Goal: Task Accomplishment & Management: Use online tool/utility

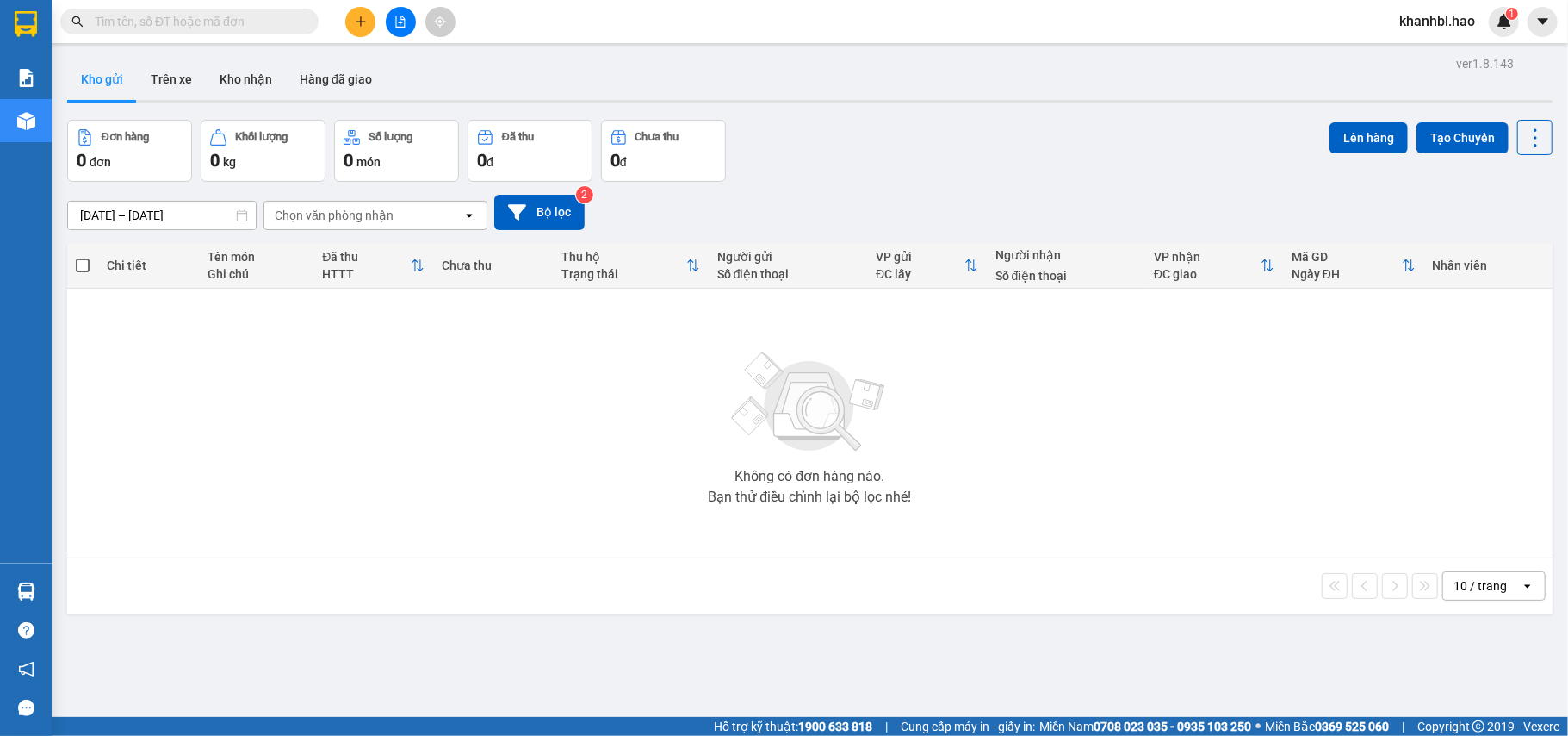
click at [358, 216] on div "Chọn văn phòng nhận" at bounding box center [335, 216] width 119 height 18
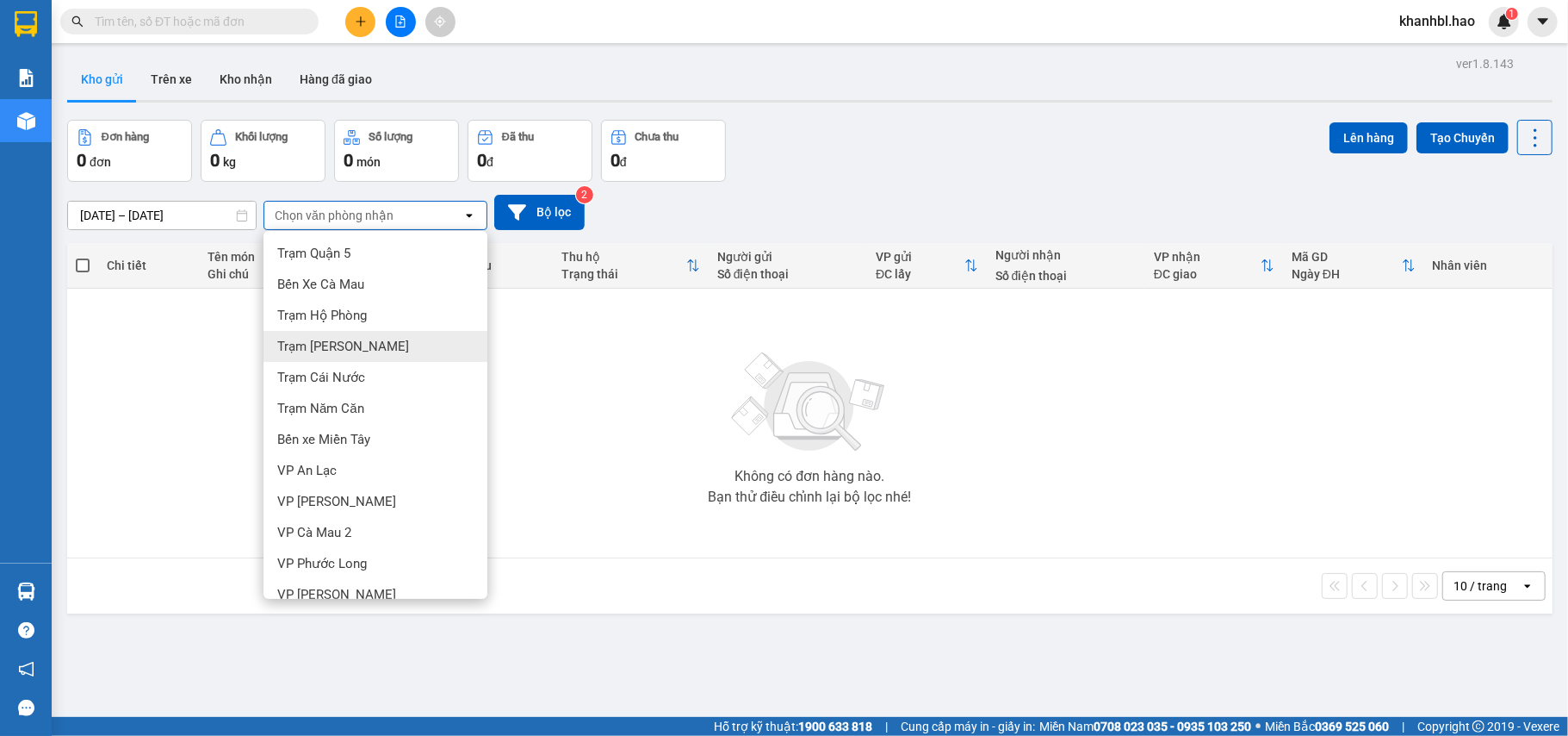
scroll to position [48, 0]
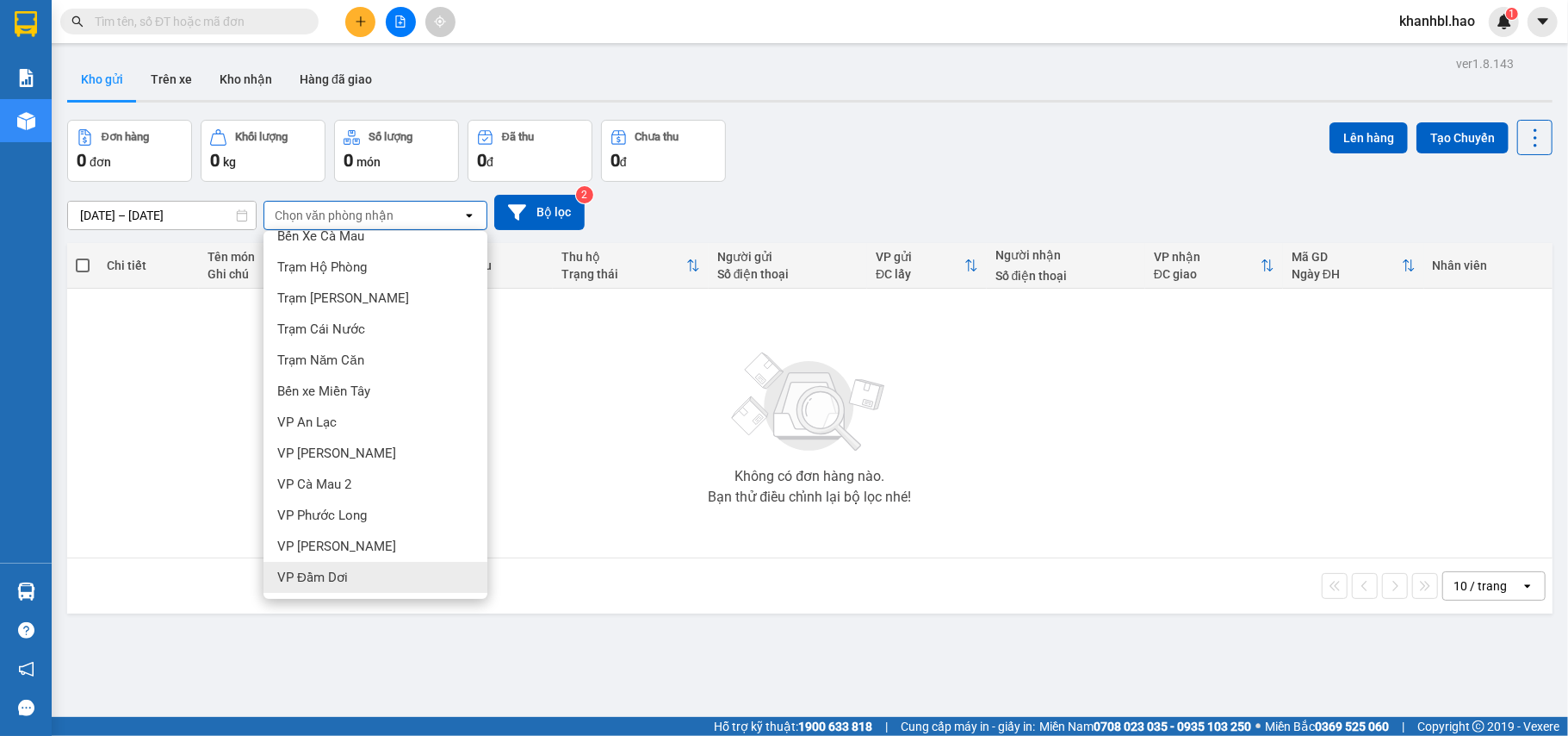
click at [186, 481] on div "Không có đơn hàng nào. Bạn thử điều chỉnh lại bộ lọc nhé!" at bounding box center [810, 422] width 1468 height 258
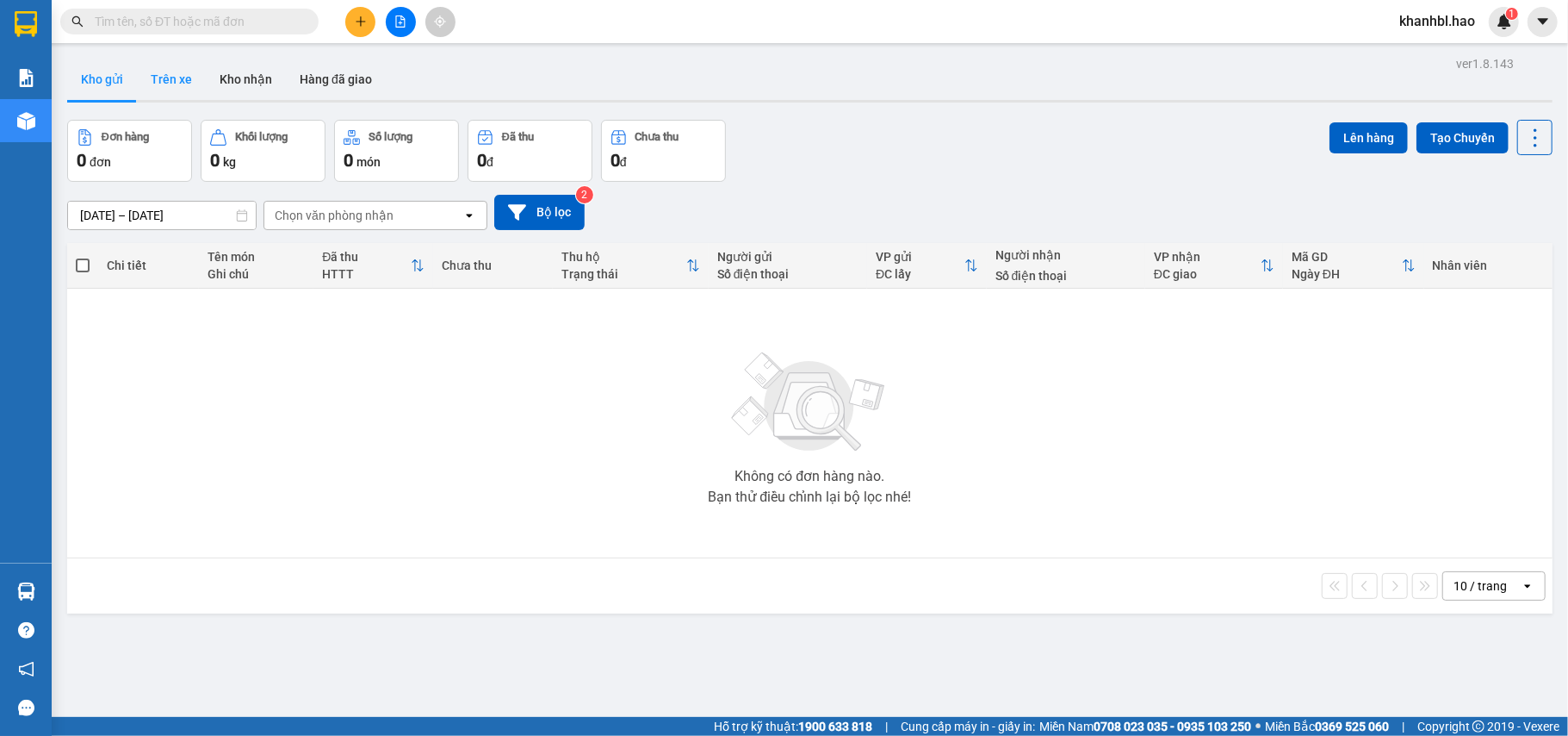
click at [177, 77] on button "Trên xe" at bounding box center [171, 79] width 69 height 41
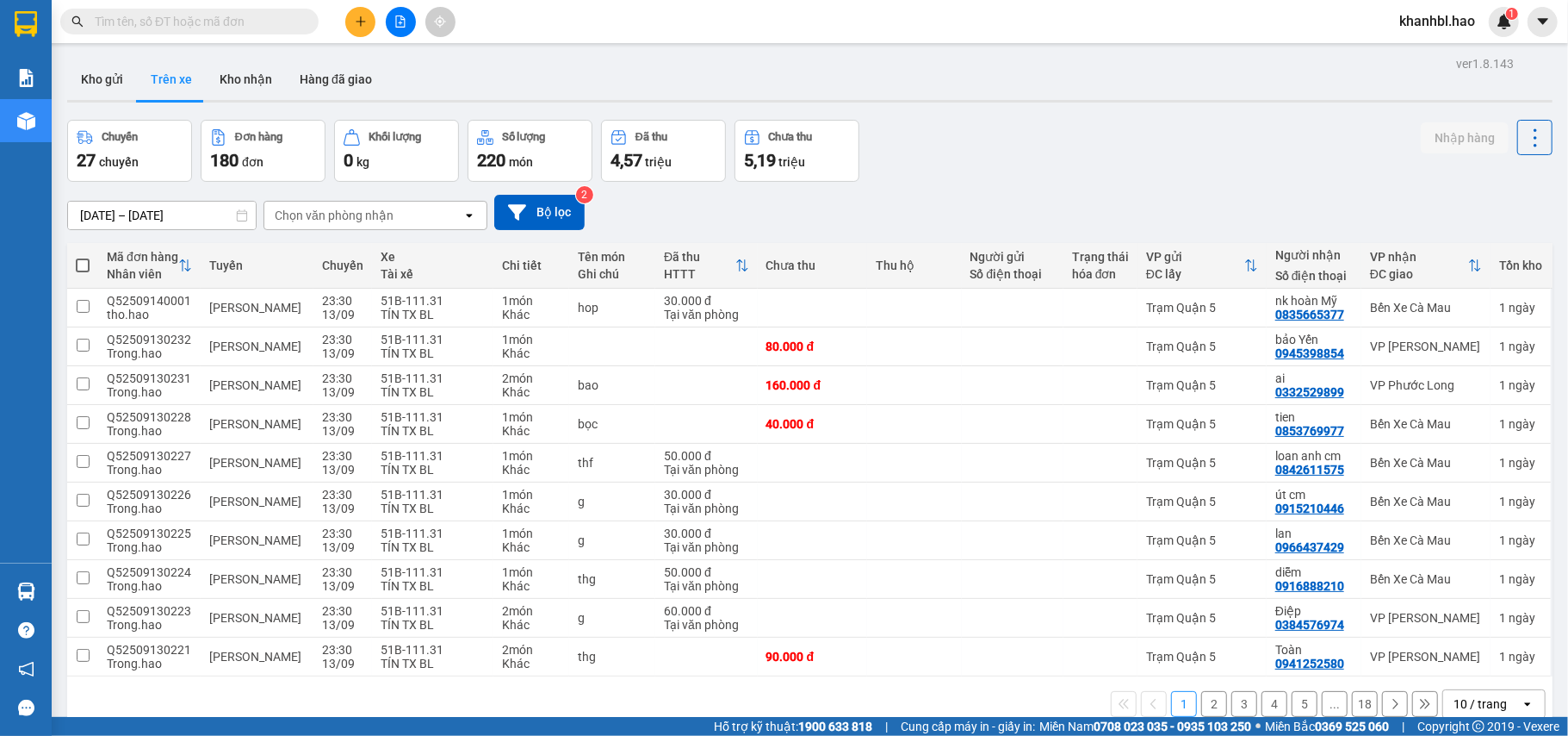
click at [396, 219] on div "Chọn văn phòng nhận" at bounding box center [364, 215] width 198 height 27
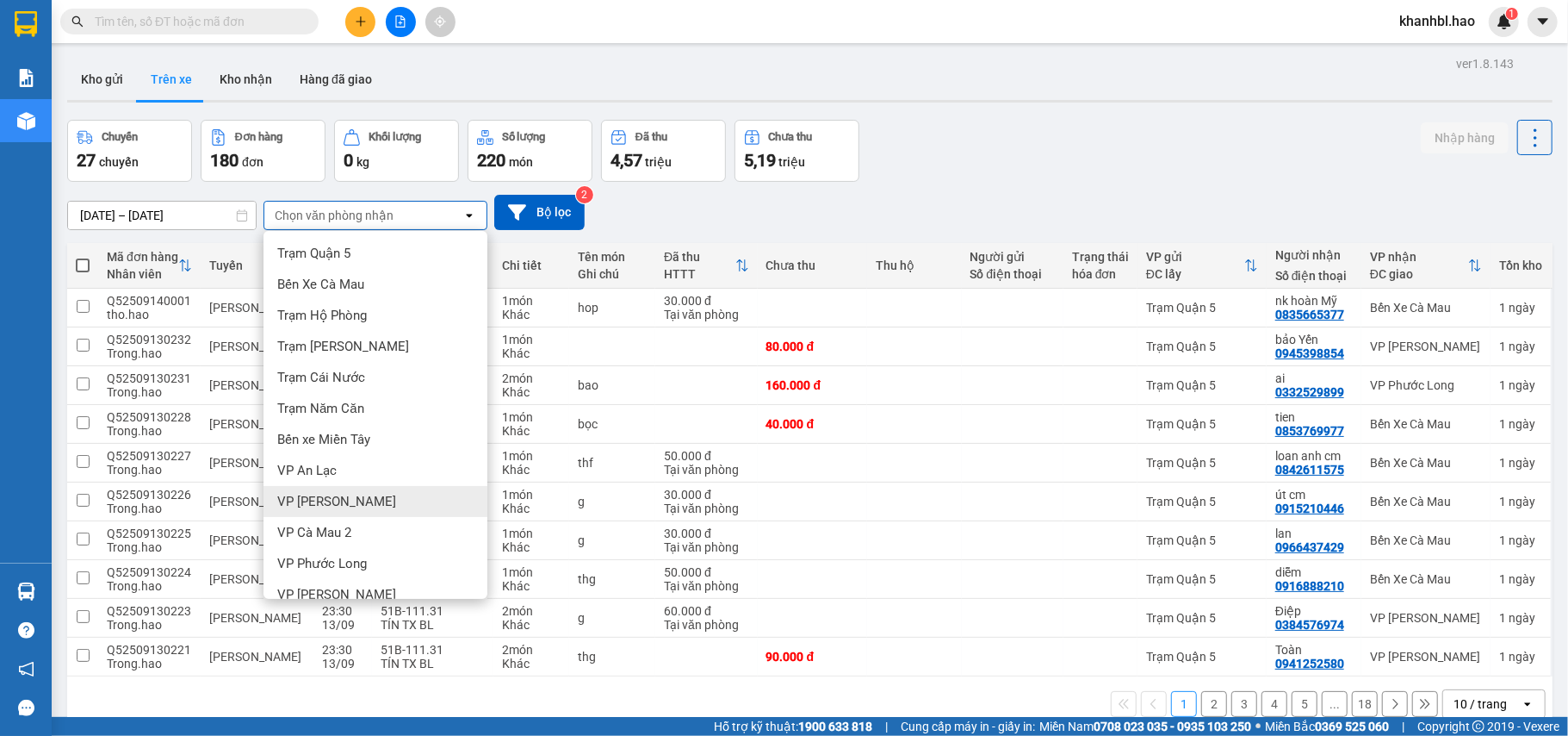
click at [399, 501] on div "VP [PERSON_NAME]" at bounding box center [376, 501] width 224 height 31
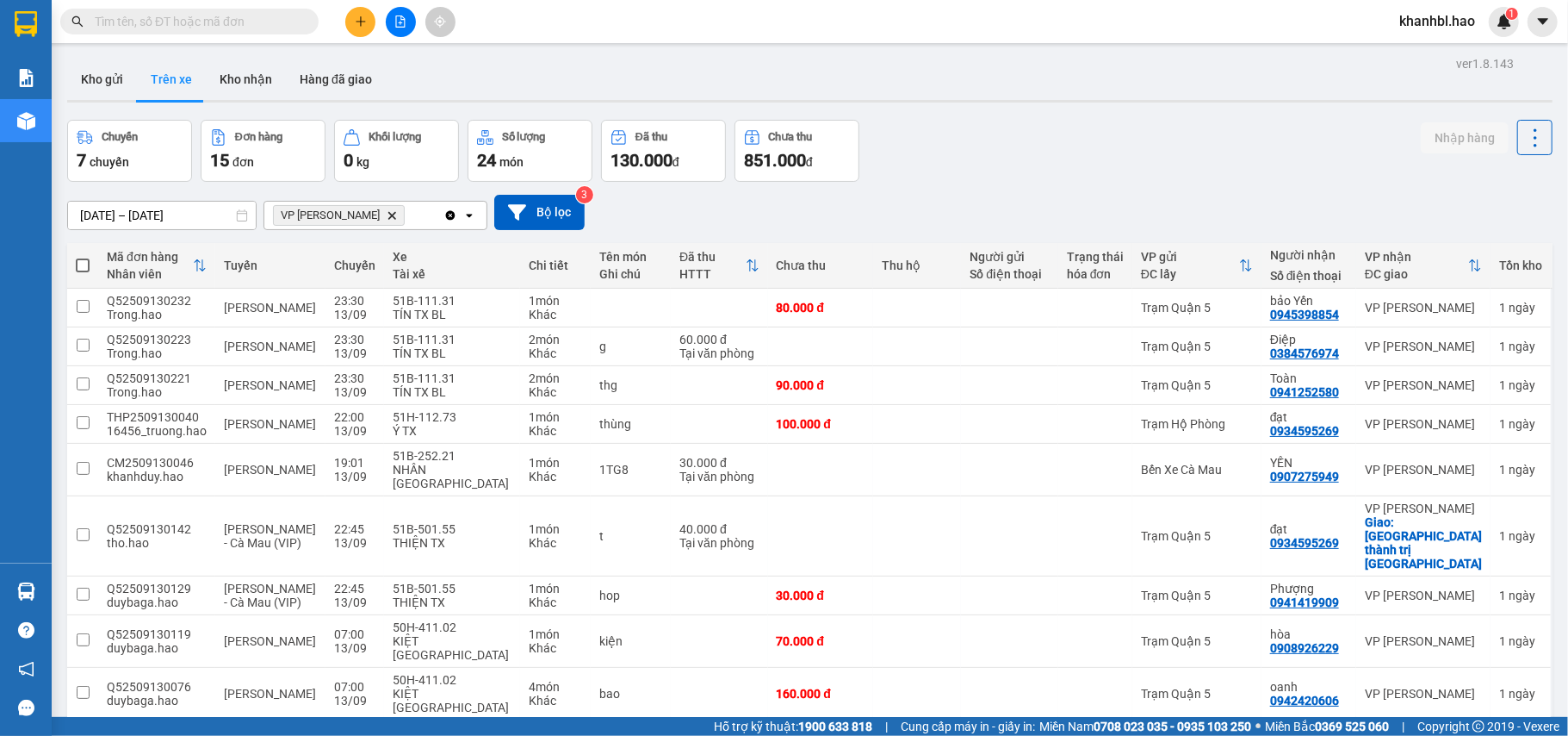
click at [176, 74] on button "Trên xe" at bounding box center [171, 79] width 69 height 41
click at [111, 74] on button "Kho gửi" at bounding box center [102, 79] width 70 height 41
click at [110, 77] on button "Kho gửi" at bounding box center [102, 79] width 70 height 41
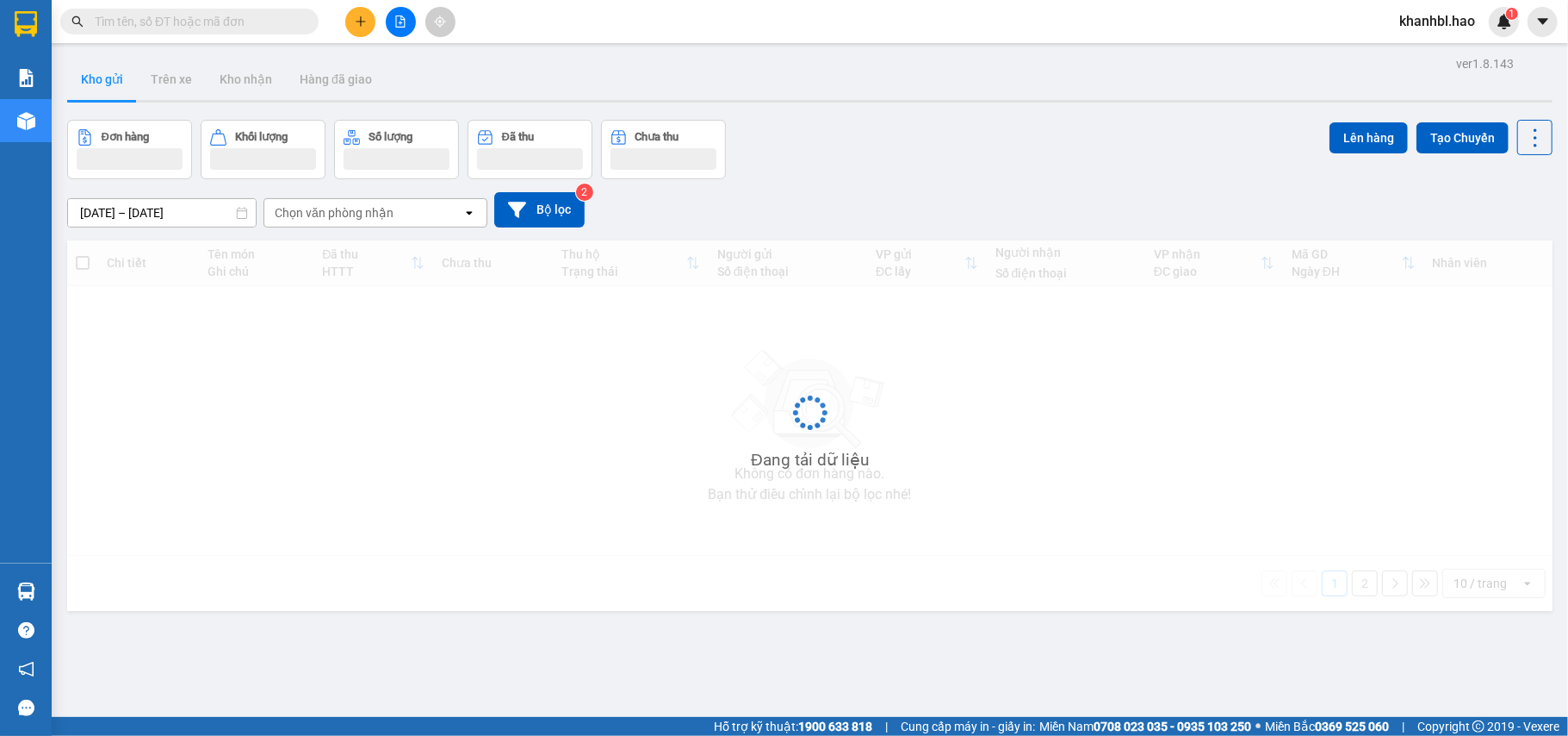
click at [110, 77] on button "Kho gửi" at bounding box center [102, 79] width 70 height 41
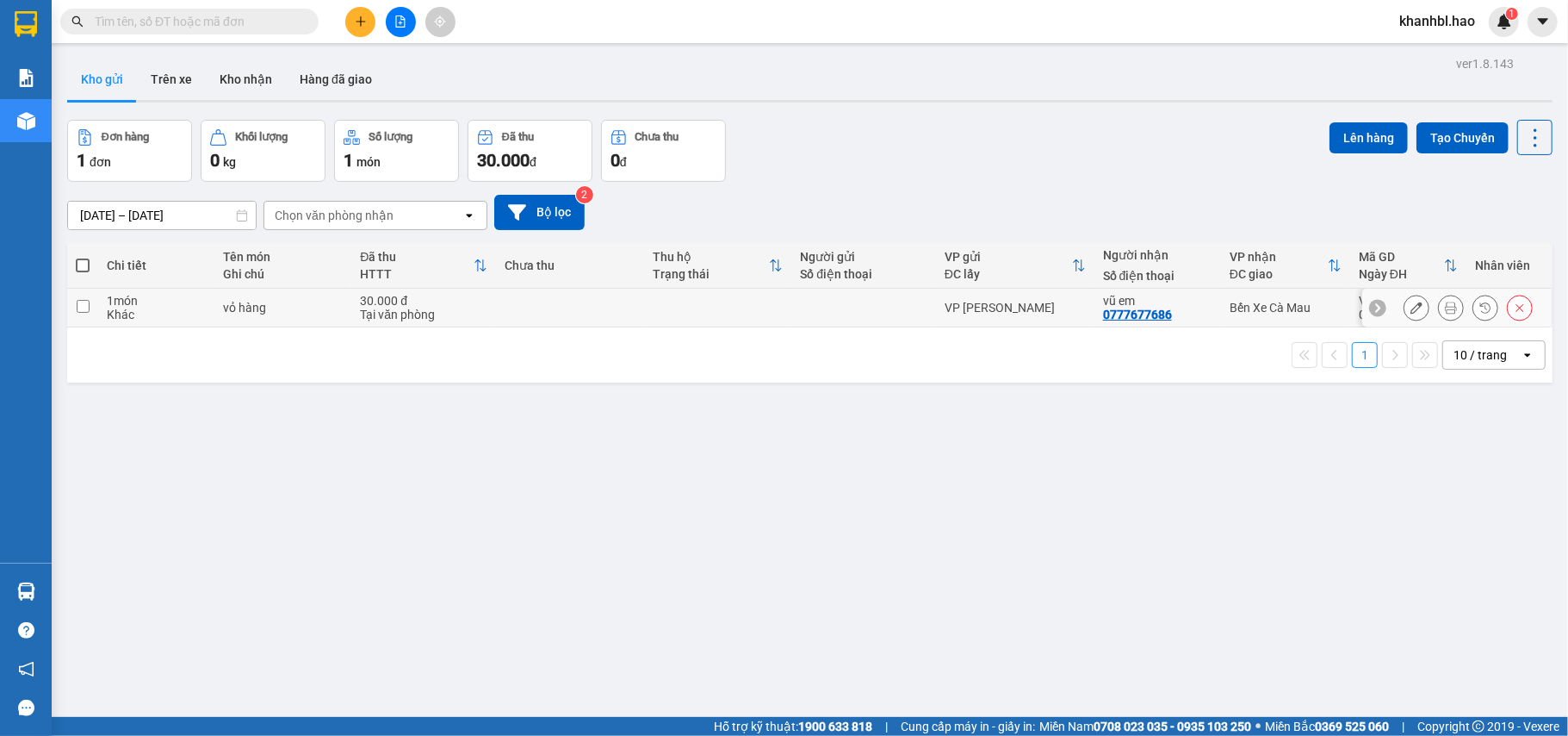
click at [1410, 311] on icon at bounding box center [1416, 308] width 12 height 12
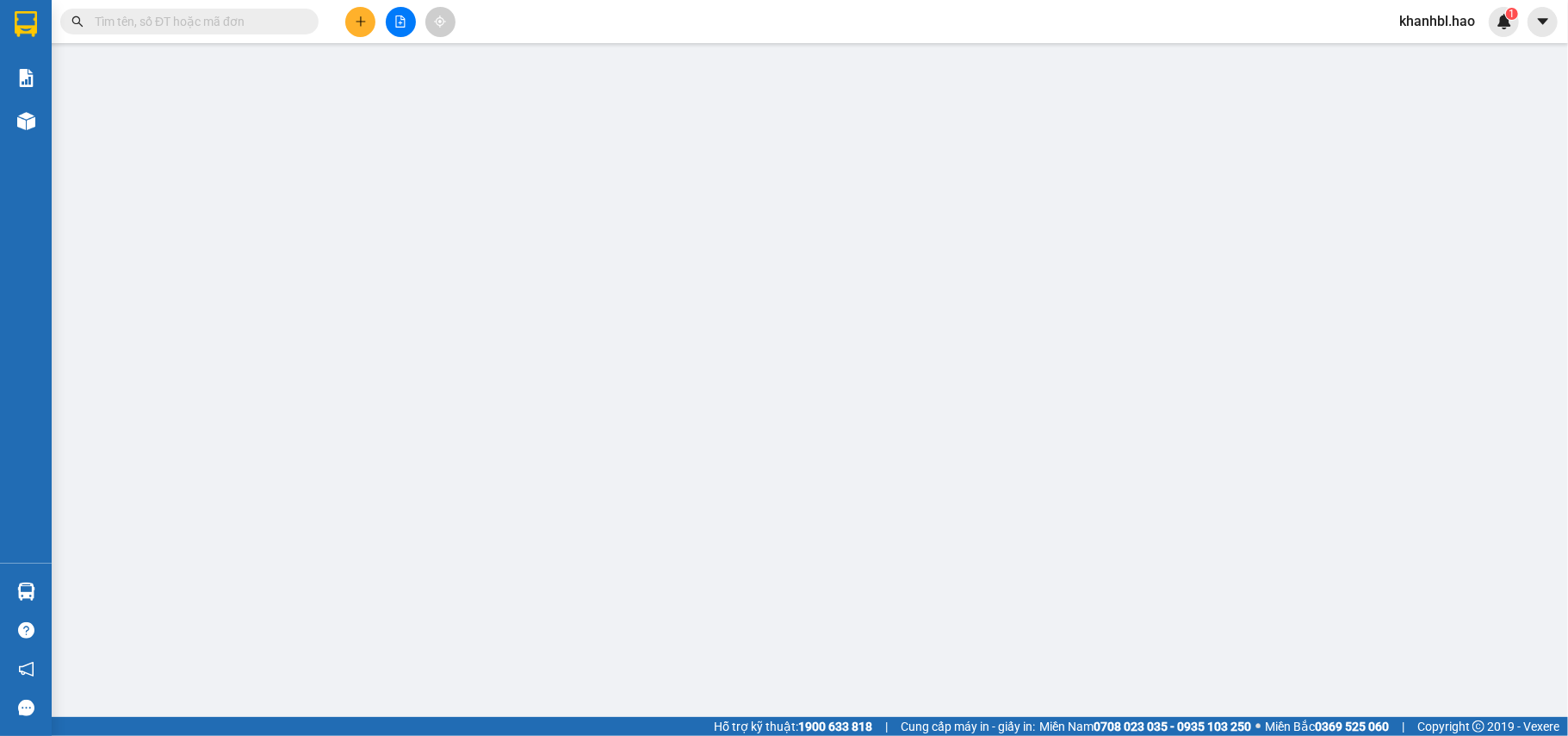
type input "0777677686"
type input "vũ em"
type input "30.000"
type input "0"
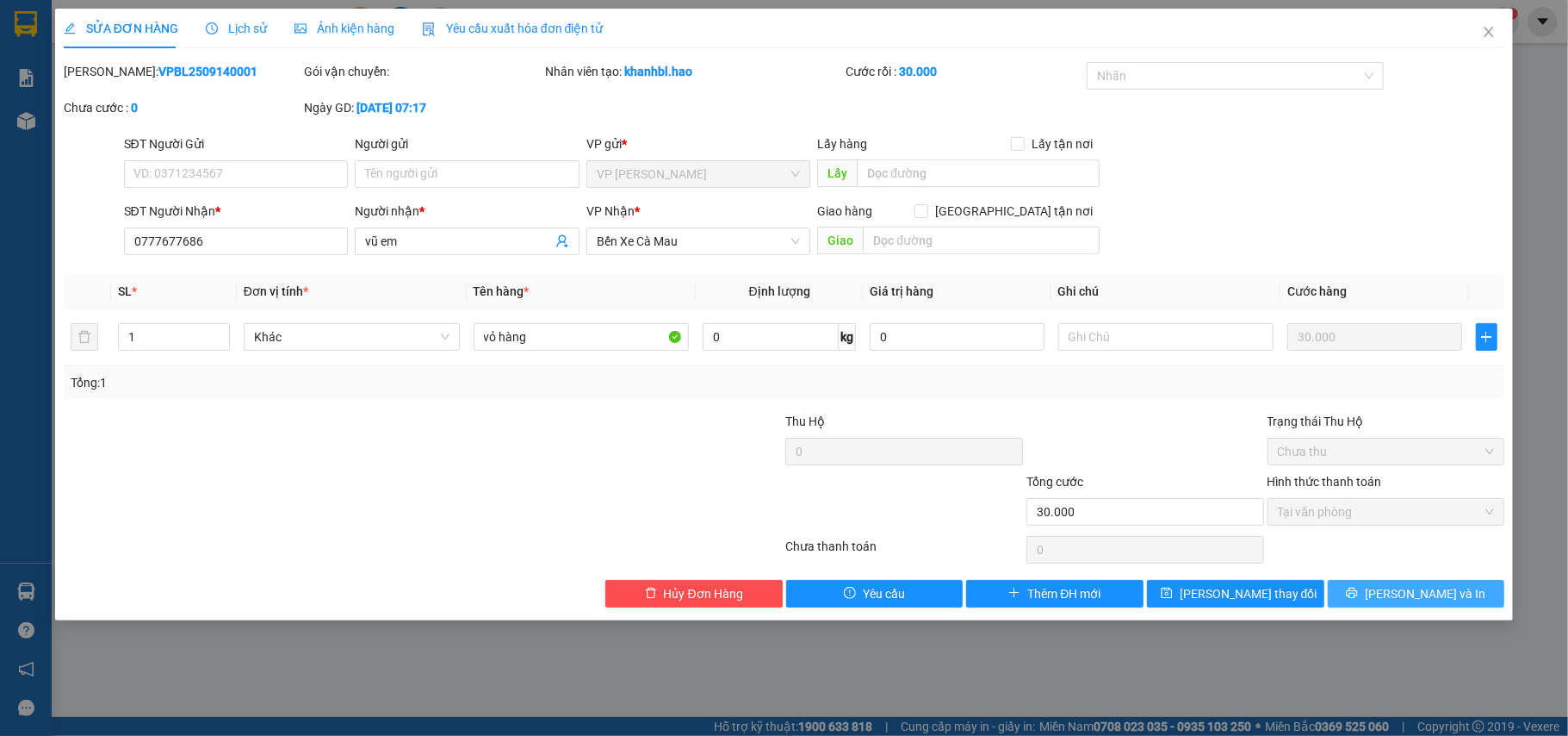
click at [1414, 587] on button "[PERSON_NAME] và In" at bounding box center [1416, 593] width 178 height 27
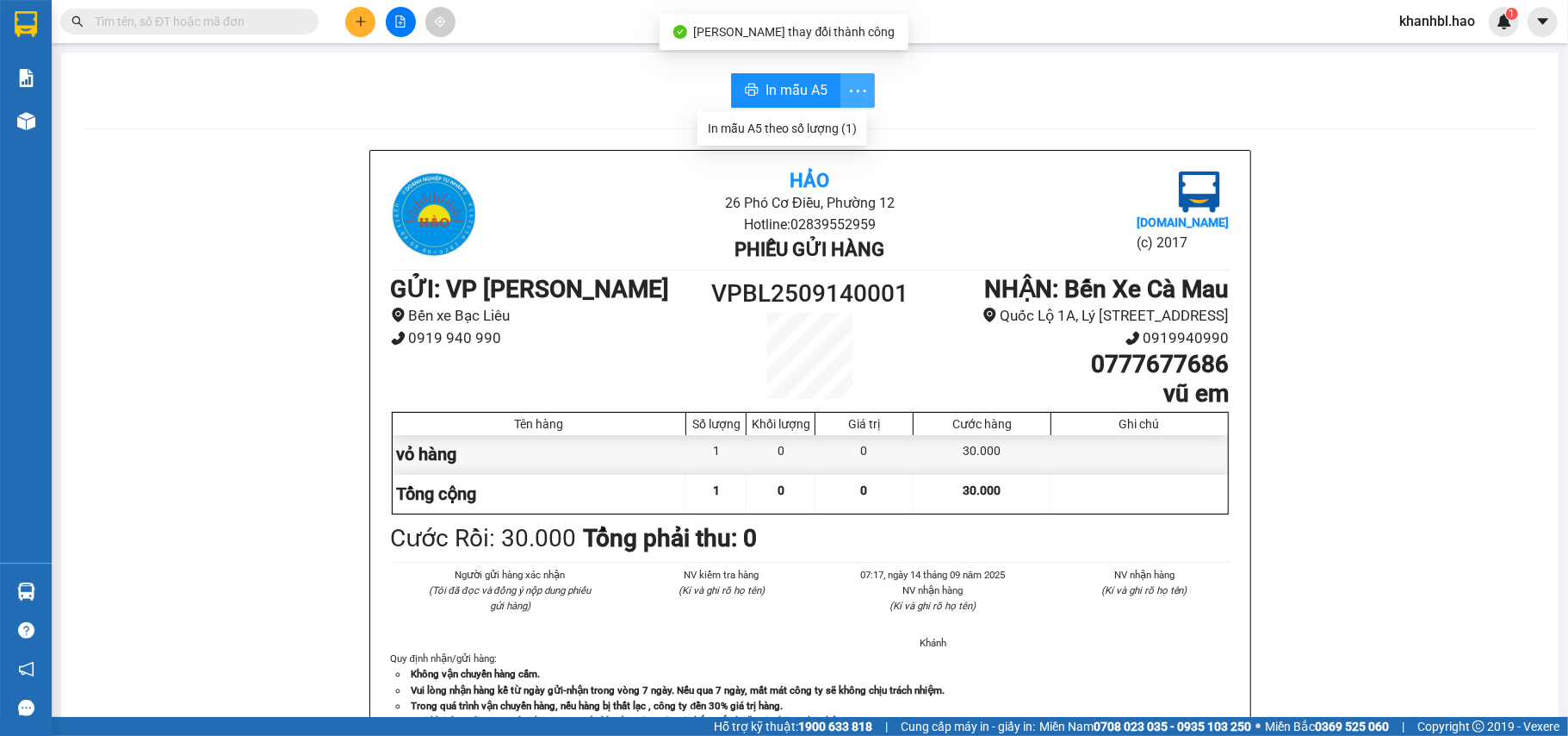
click at [847, 87] on icon "more" at bounding box center [858, 90] width 22 height 22
click at [814, 126] on div "In mẫu A5 theo số lượng (1)" at bounding box center [782, 129] width 149 height 19
